Goal: Task Accomplishment & Management: Manage account settings

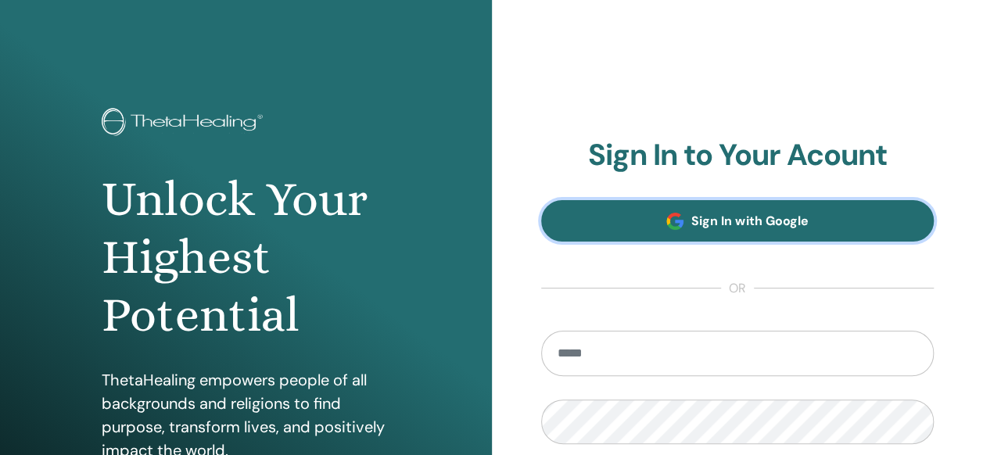
click at [632, 216] on link "Sign In with Google" at bounding box center [737, 220] width 393 height 41
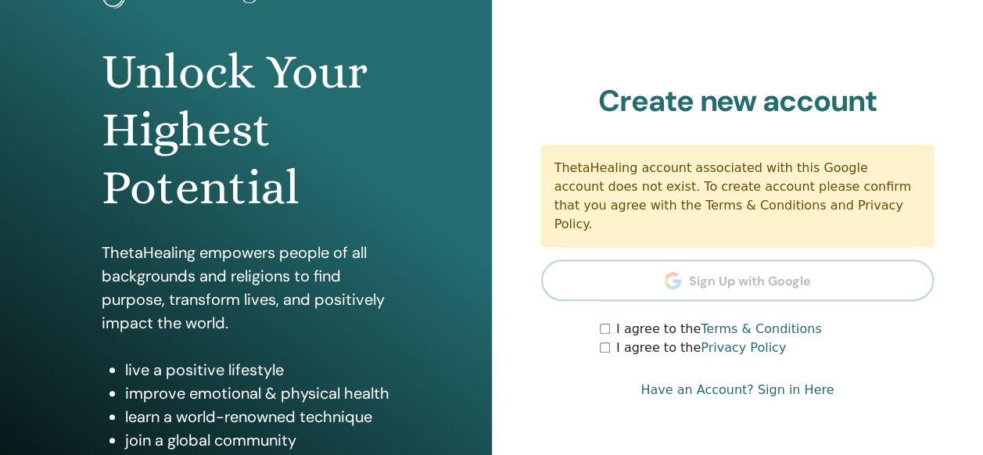
scroll to position [128, 0]
click at [602, 338] on div "I agree to the Privacy Policy" at bounding box center [767, 347] width 334 height 19
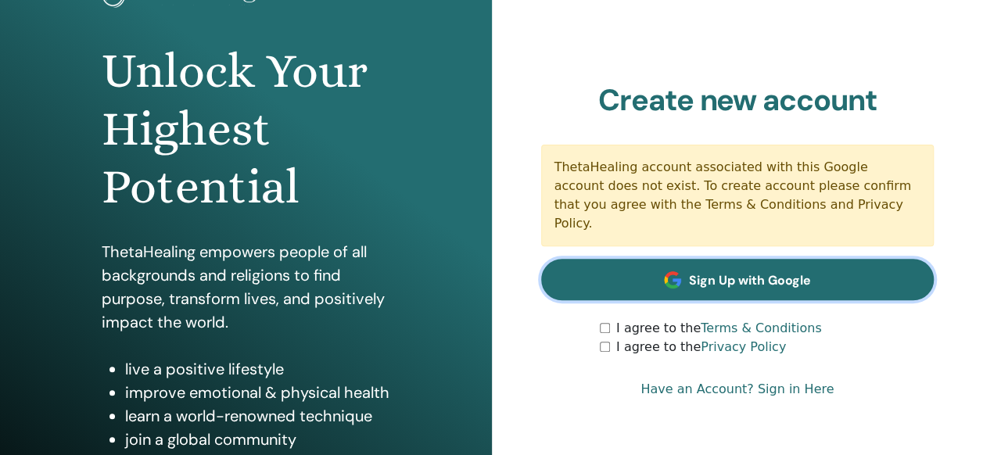
click at [687, 277] on link "Sign Up with Google" at bounding box center [737, 279] width 393 height 41
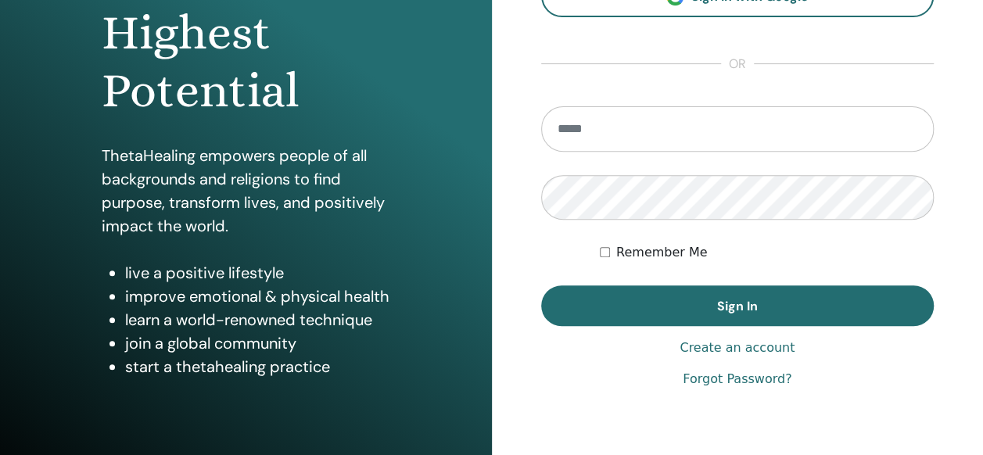
scroll to position [228, 0]
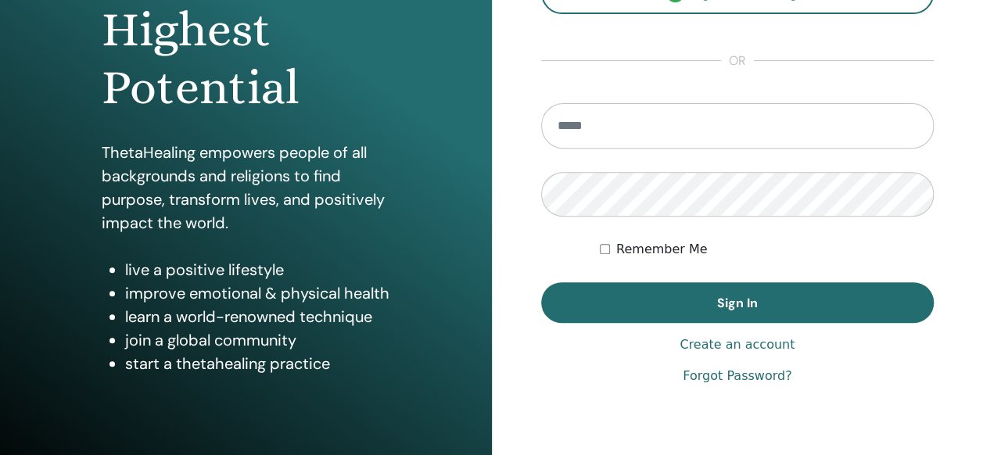
click at [747, 379] on link "Forgot Password?" at bounding box center [737, 376] width 109 height 19
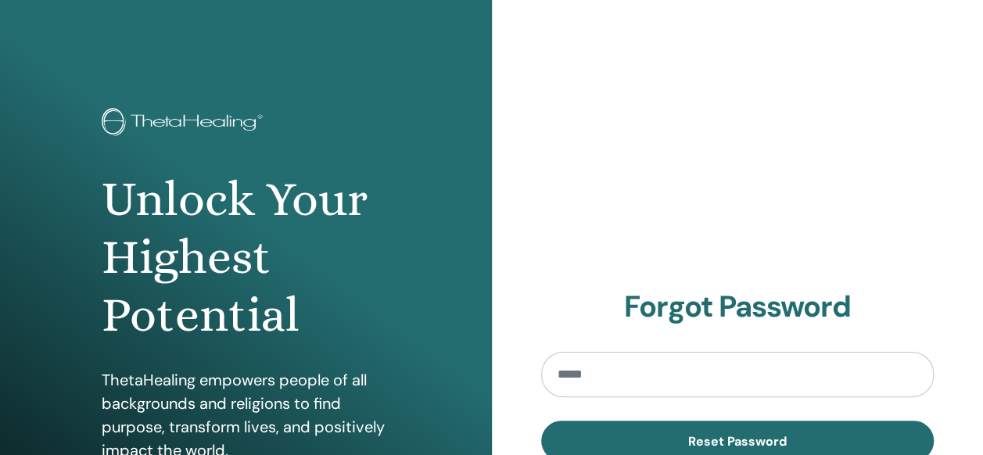
type input "*"
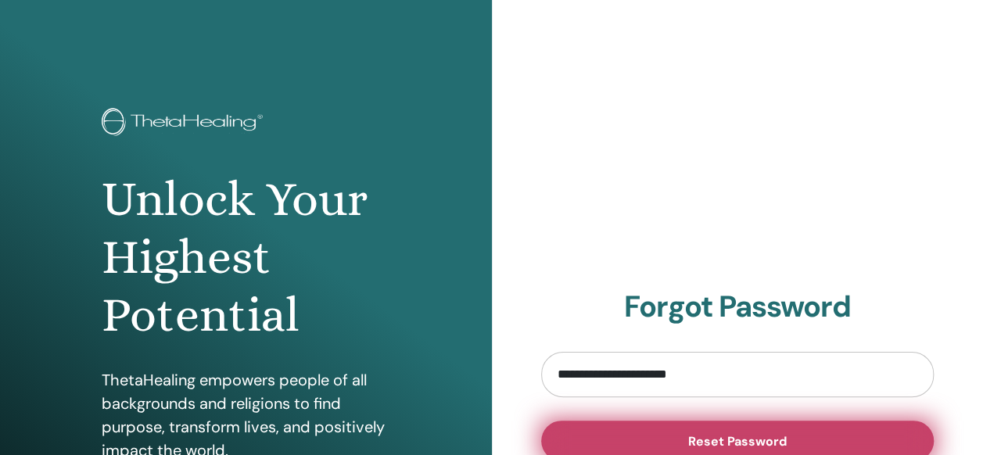
type input "**********"
click at [692, 424] on button "Reset Password" at bounding box center [737, 441] width 393 height 41
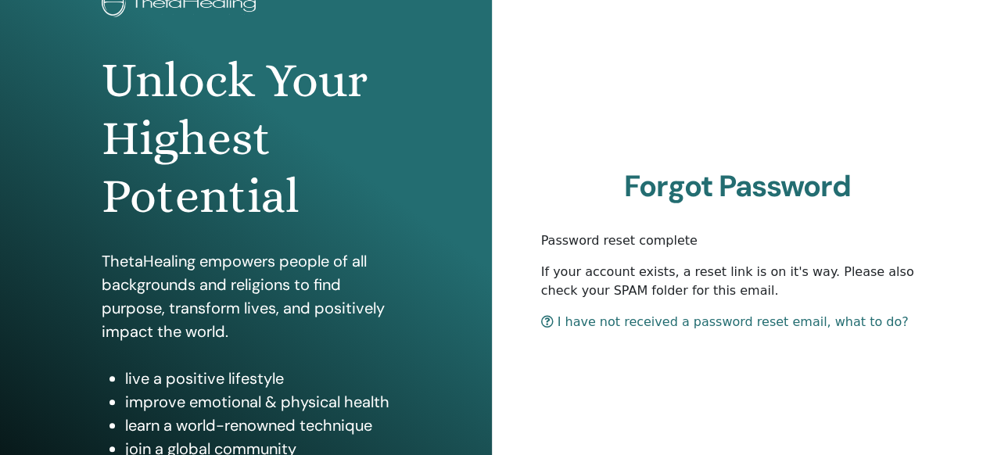
scroll to position [119, 0]
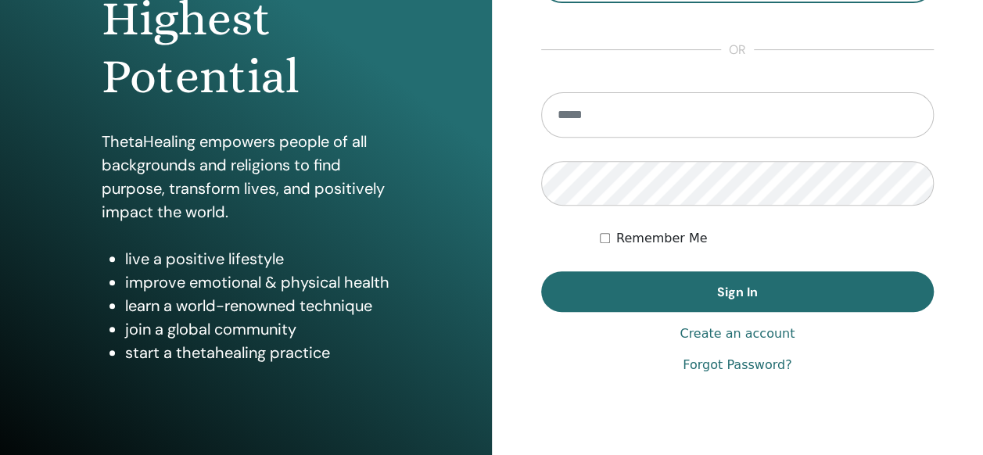
scroll to position [239, 0]
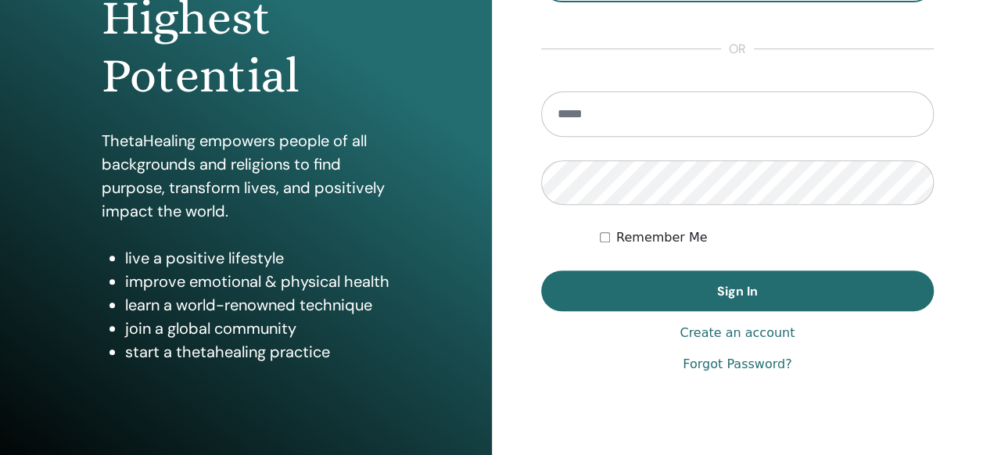
type input "*"
type input "**********"
click at [601, 242] on div "Remember Me" at bounding box center [767, 237] width 334 height 19
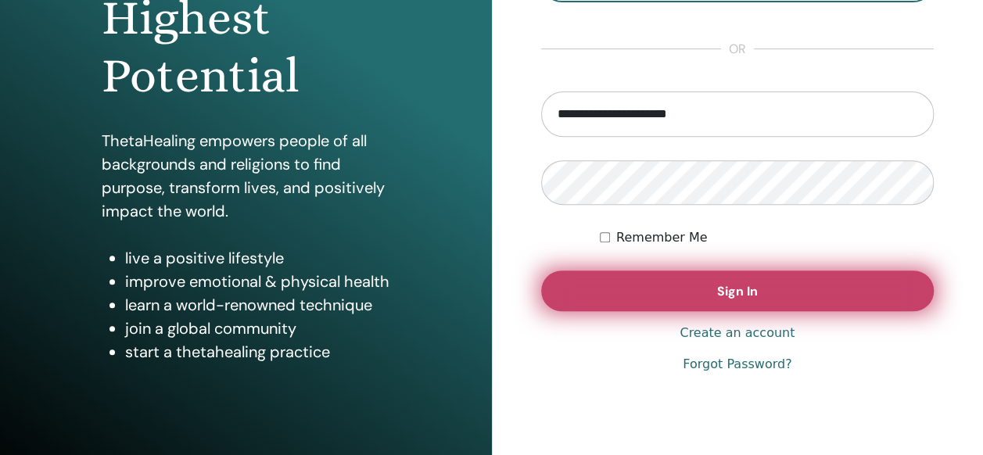
click at [615, 282] on button "Sign In" at bounding box center [737, 291] width 393 height 41
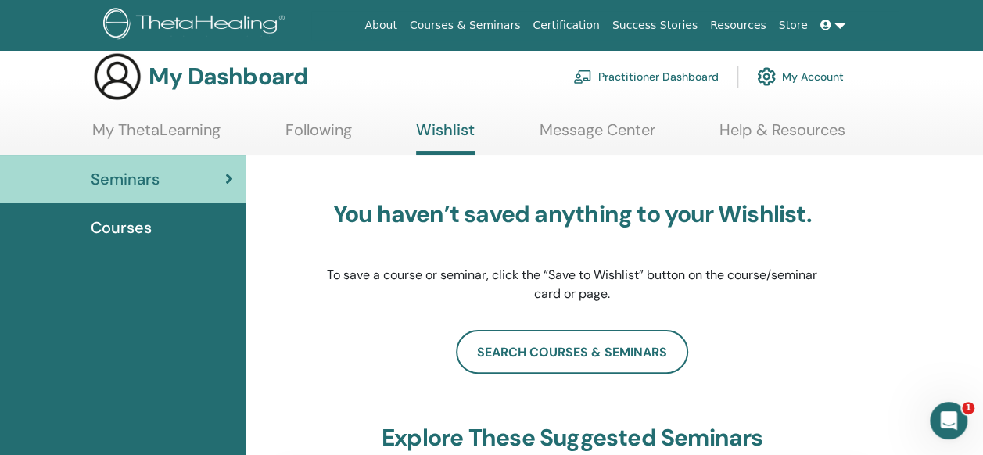
scroll to position [16, 0]
click at [205, 222] on div "Courses" at bounding box center [123, 228] width 221 height 23
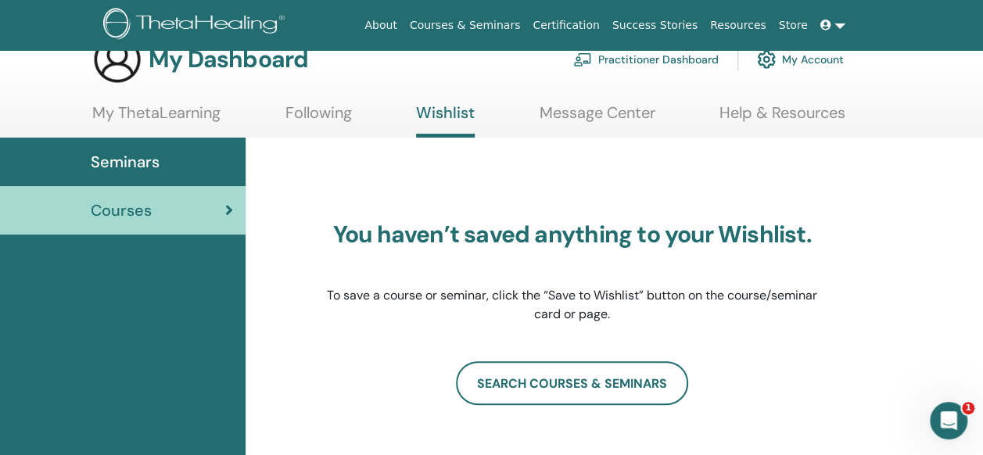
scroll to position [32, 0]
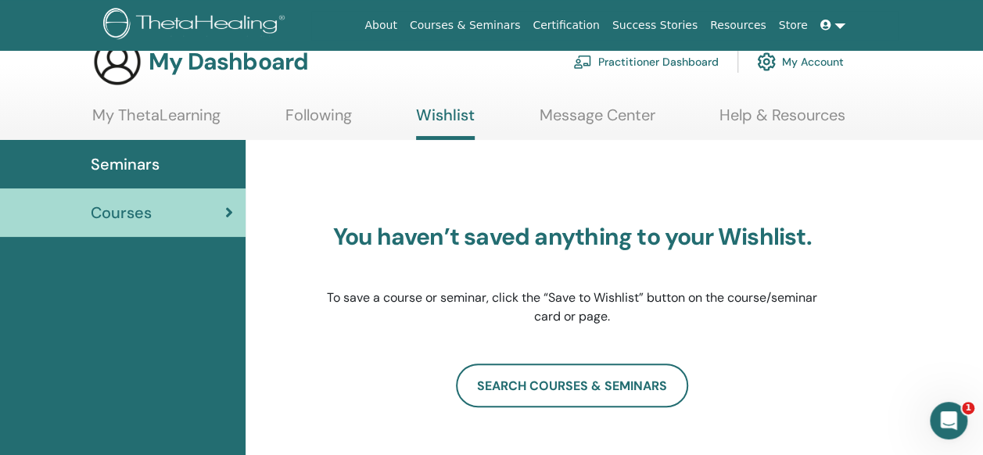
click at [455, 169] on div "You haven’t saved anything to your Wishlist. To save a course or seminar, click…" at bounding box center [572, 315] width 493 height 313
click at [196, 124] on link "My ThetaLearning" at bounding box center [156, 121] width 128 height 30
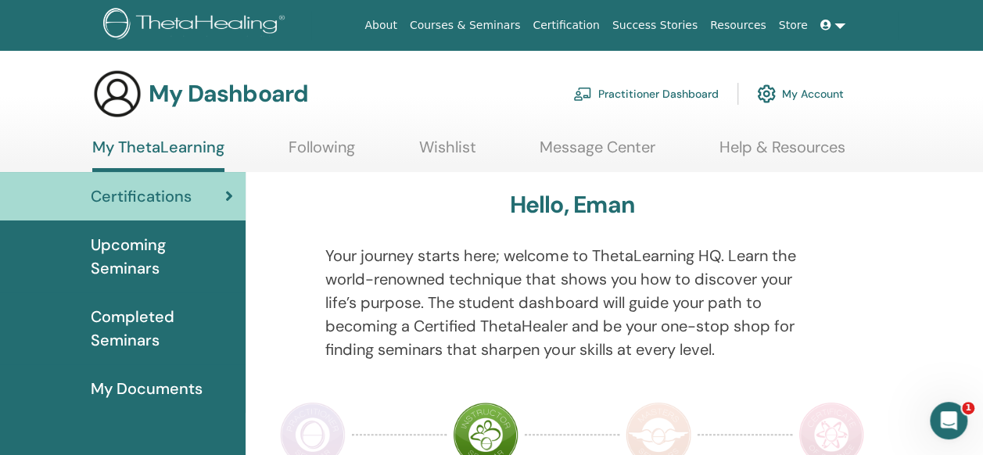
click at [166, 325] on span "Completed Seminars" at bounding box center [162, 328] width 142 height 47
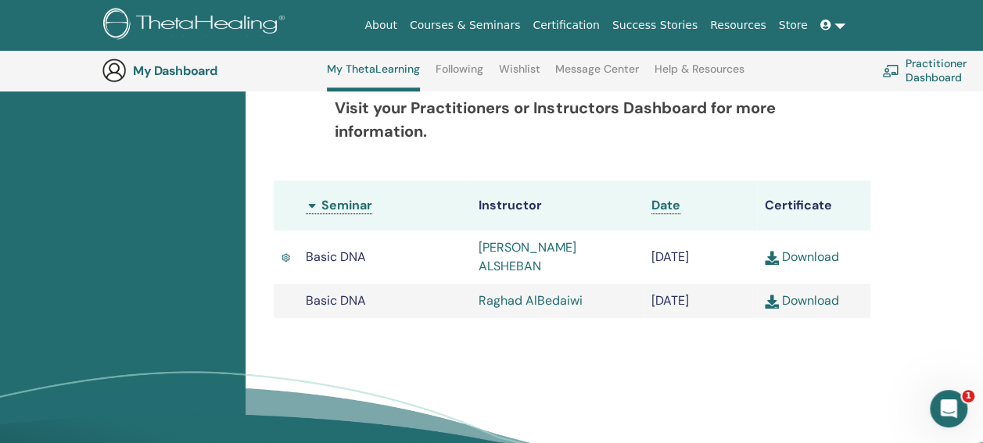
scroll to position [380, 0]
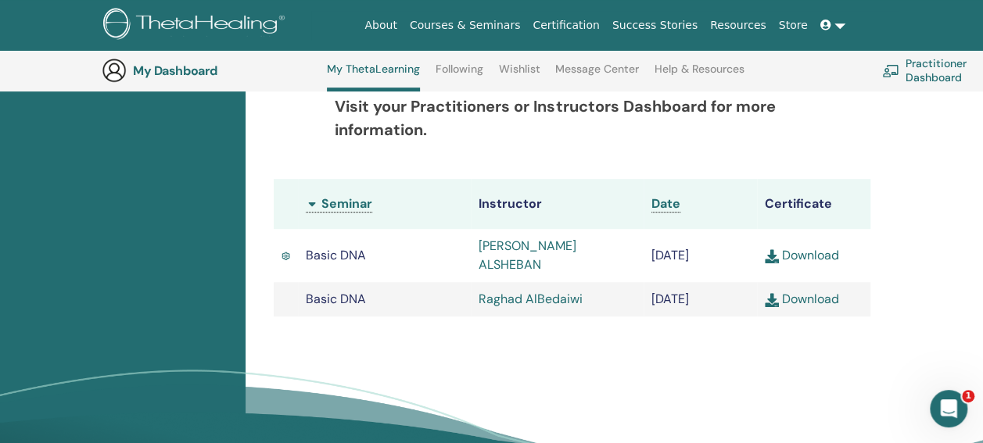
click at [280, 244] on td at bounding box center [286, 255] width 24 height 53
click at [296, 296] on td at bounding box center [286, 299] width 24 height 34
click at [773, 249] on img at bounding box center [772, 256] width 14 height 14
click at [809, 291] on link "Download" at bounding box center [802, 299] width 74 height 16
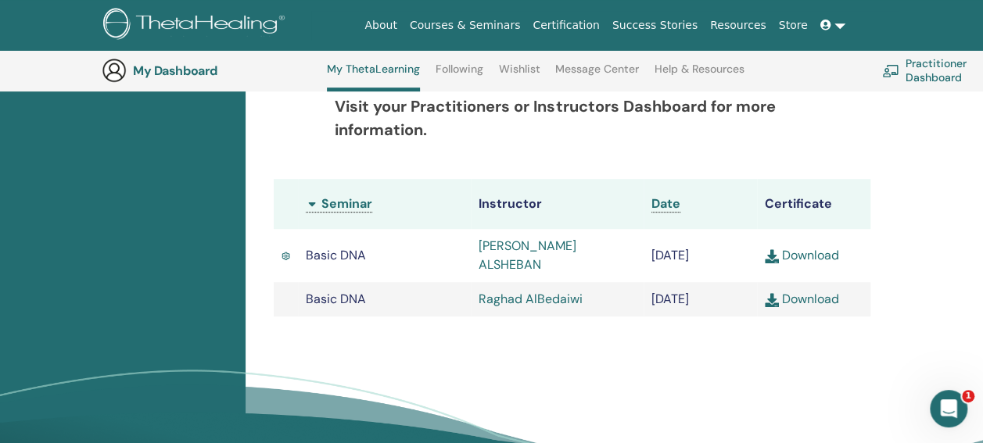
click at [116, 70] on img at bounding box center [114, 70] width 25 height 25
